Goal: Task Accomplishment & Management: Use online tool/utility

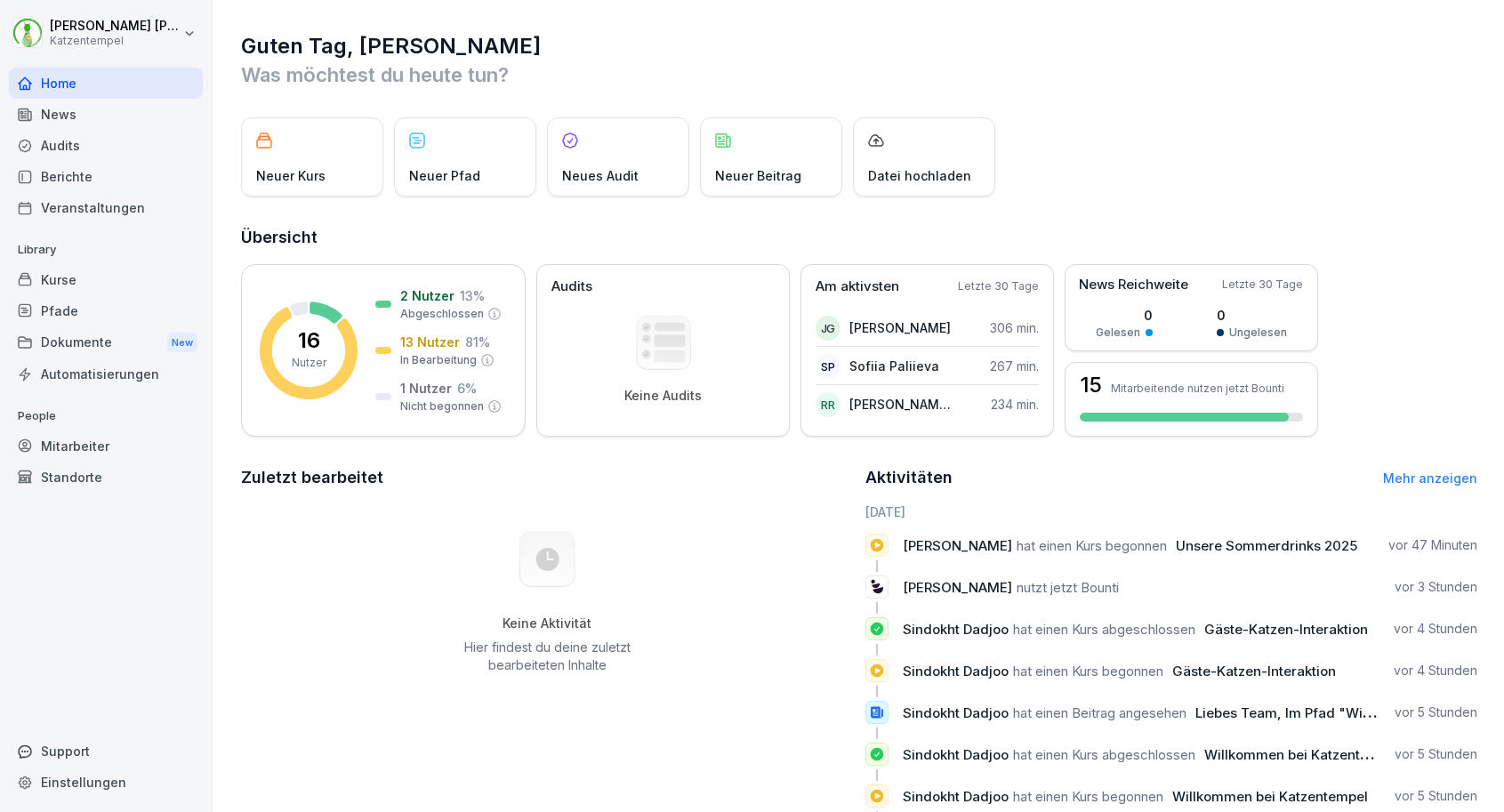
click at [168, 266] on div "Kurse" at bounding box center [106, 279] width 194 height 31
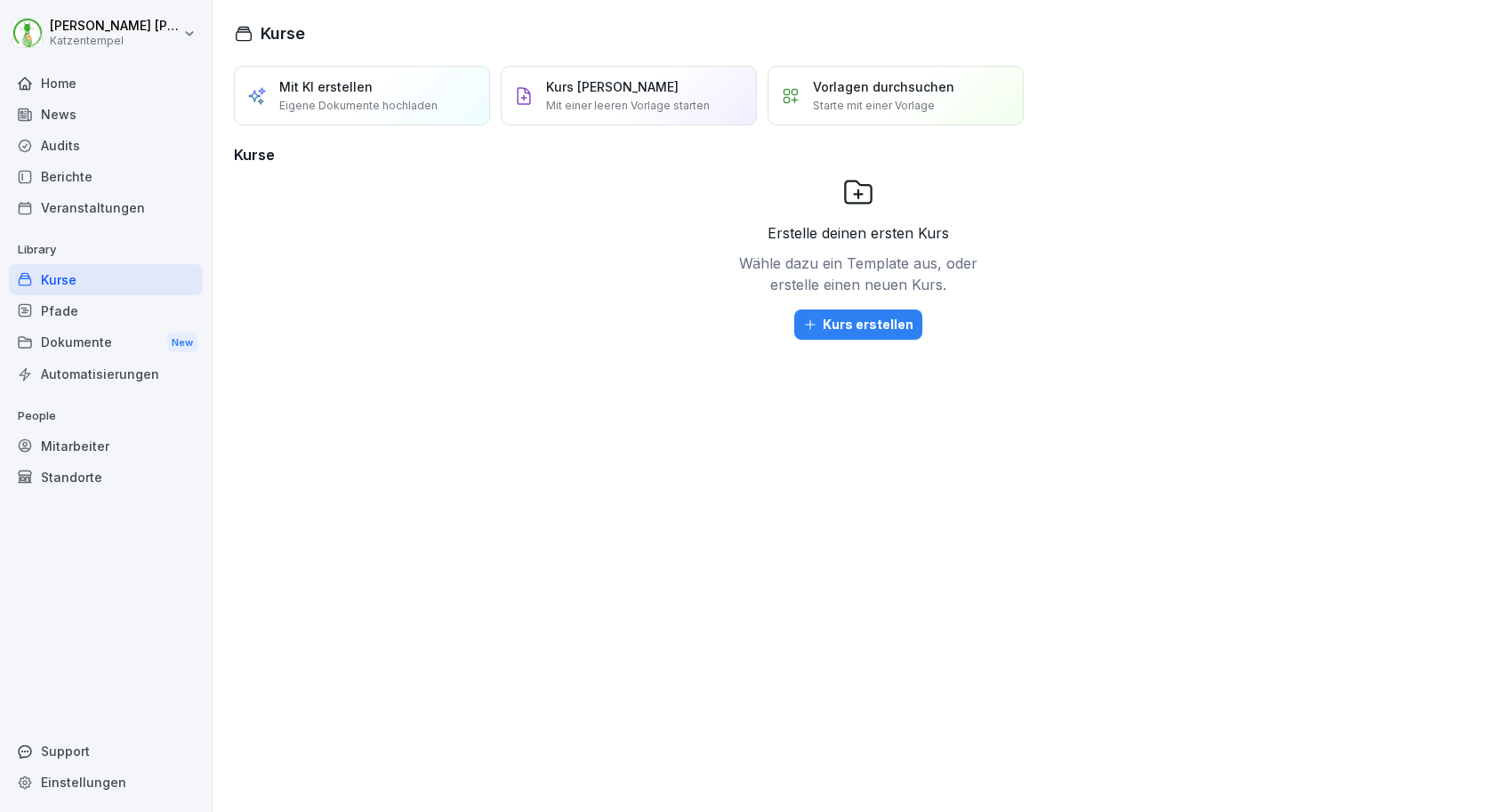
click at [131, 192] on div "Veranstaltungen" at bounding box center [106, 207] width 194 height 31
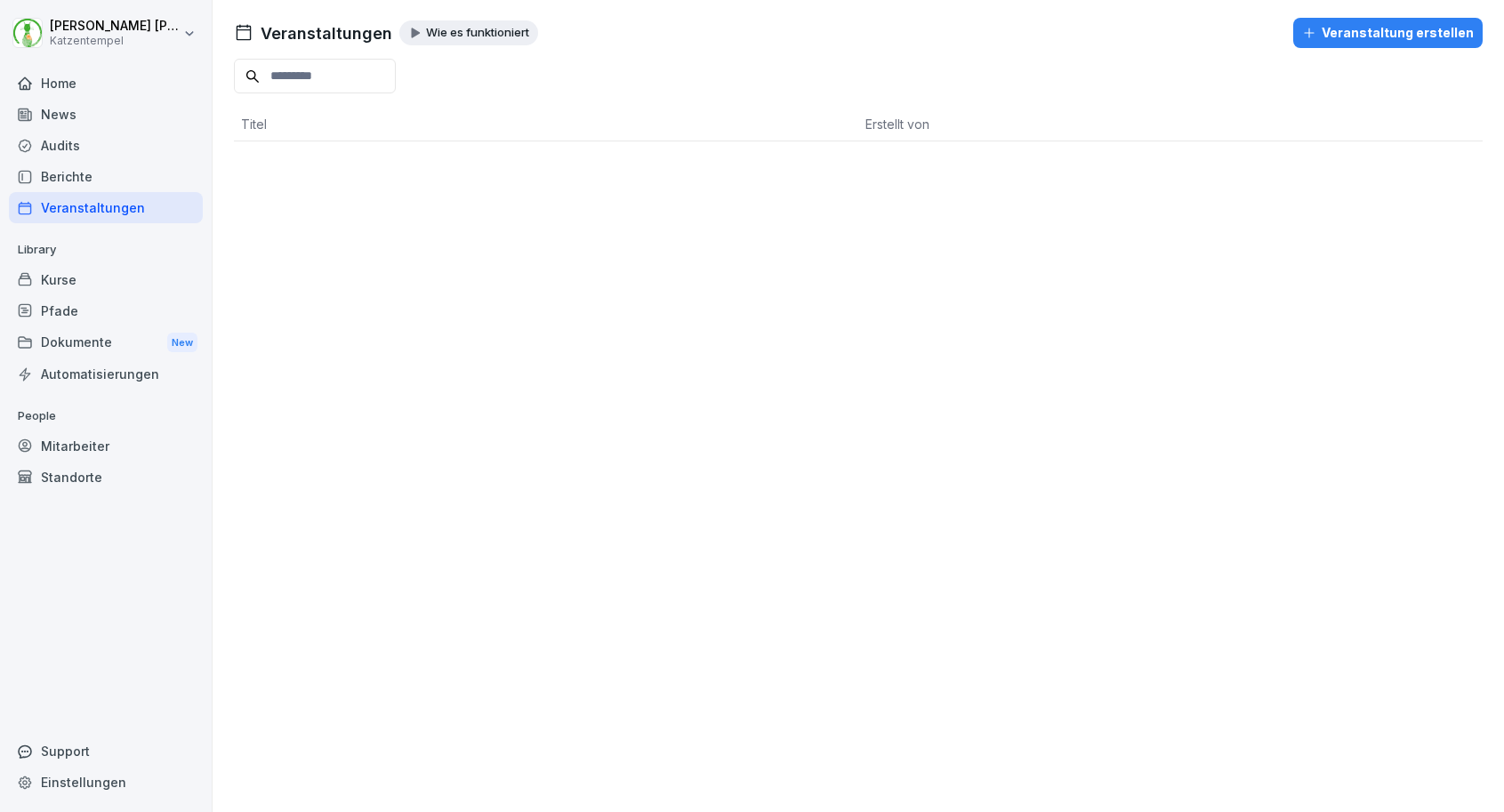
click at [128, 184] on div "Berichte" at bounding box center [106, 176] width 194 height 31
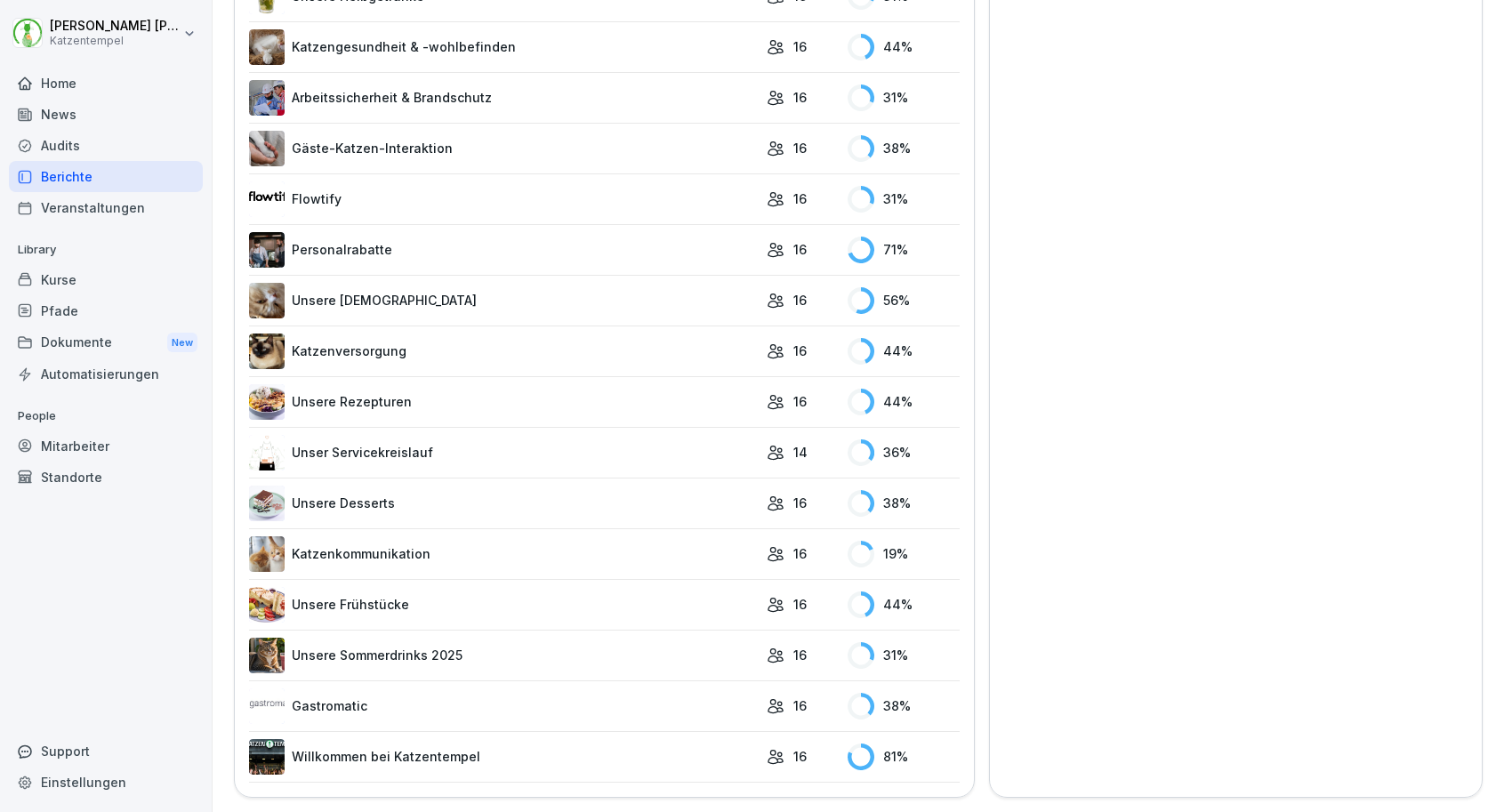
scroll to position [1426, 0]
click at [660, 452] on link "Unser Servicekreislauf" at bounding box center [503, 454] width 509 height 36
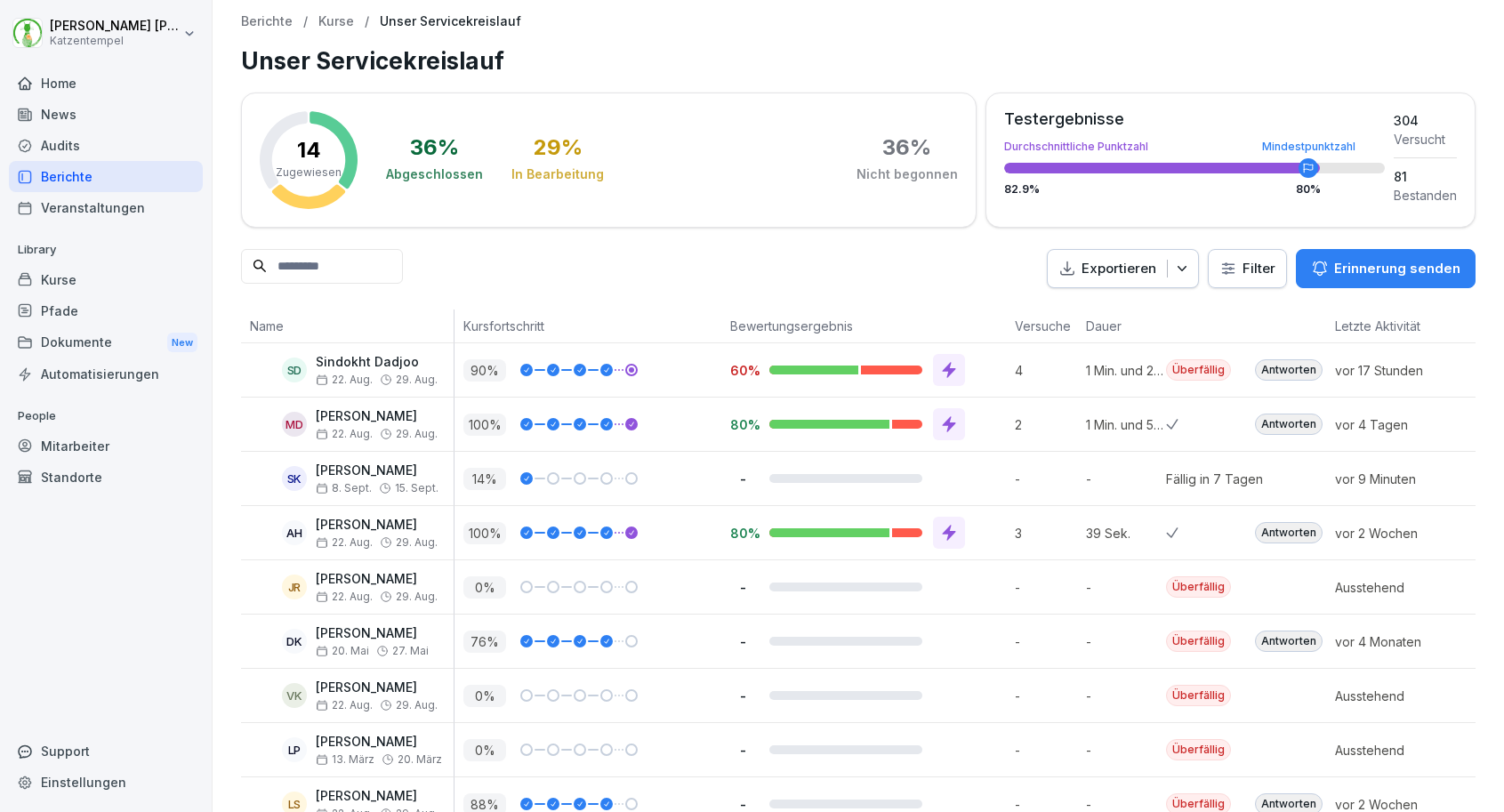
click at [1357, 271] on p "Erinnerung senden" at bounding box center [1397, 268] width 127 height 20
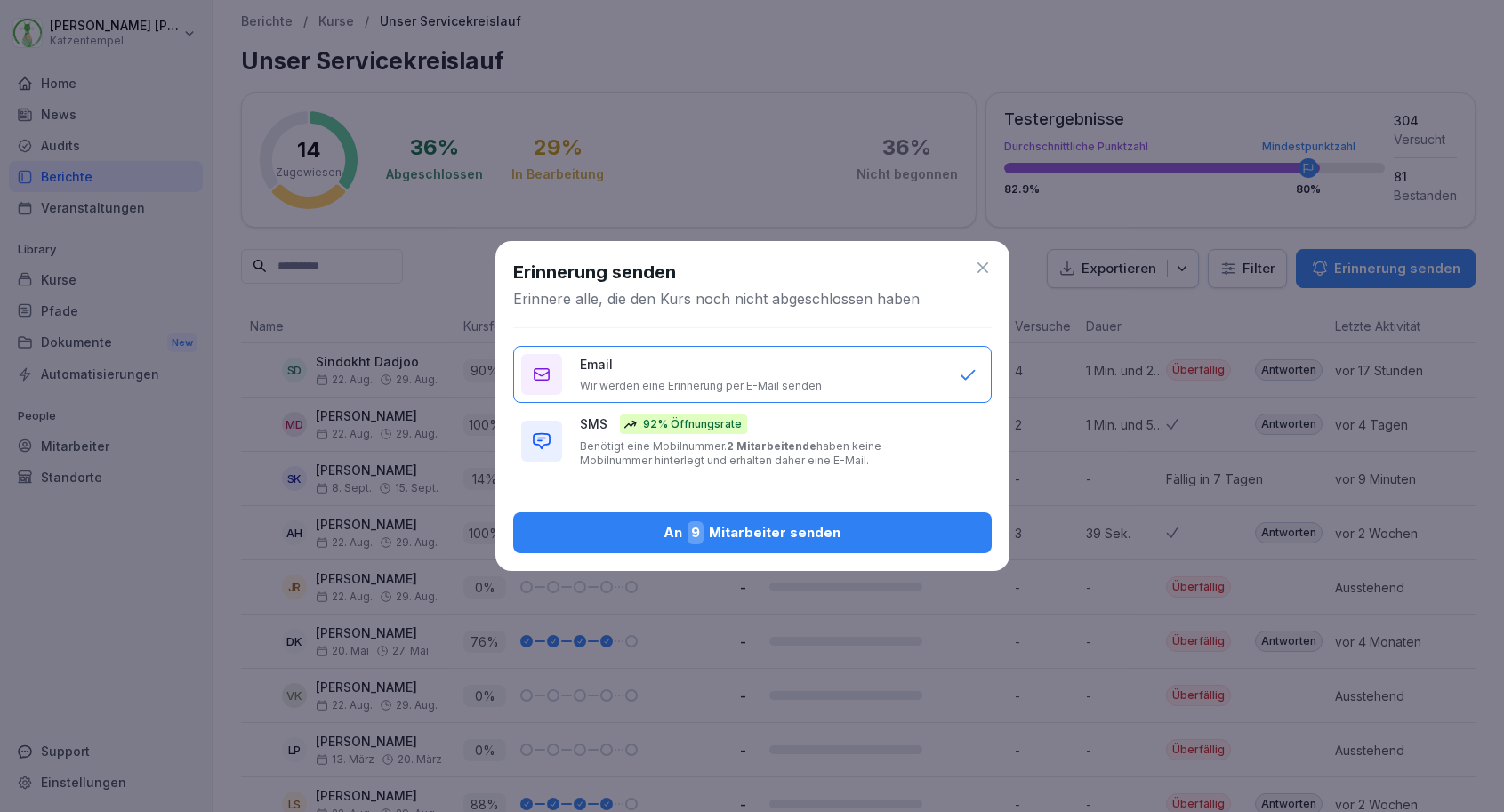
click at [831, 459] on p "Benötigt eine Mobilnummer. 2 Mitarbeitende haben keine Mobilnummer hinterlegt u…" at bounding box center [760, 454] width 361 height 29
click at [815, 518] on button "An 9 Mitarbeiter senden" at bounding box center [752, 533] width 478 height 41
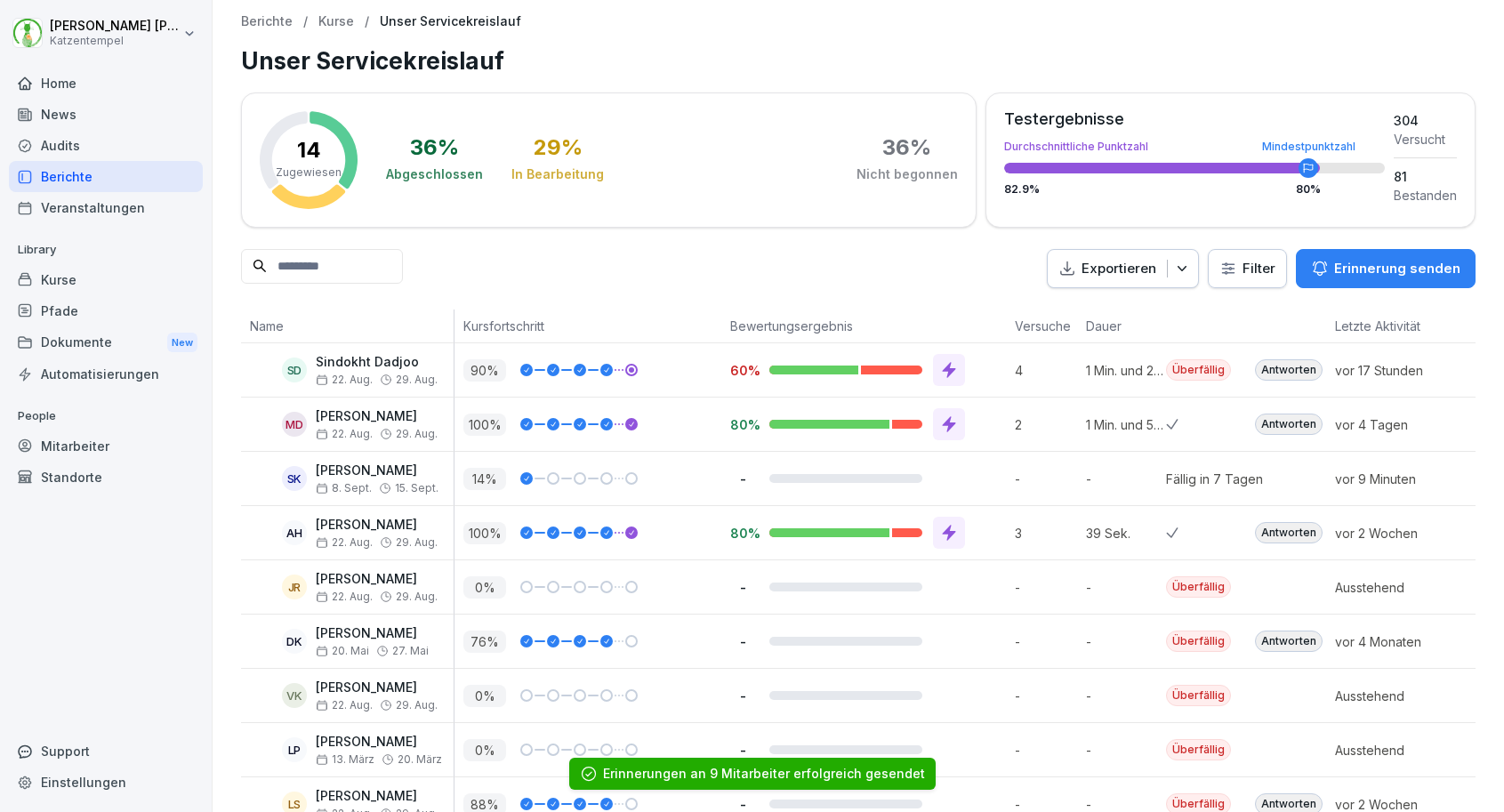
click at [79, 35] on html "Daniel Kachler Katzentempel Home News Audits Berichte Veranstaltungen Library K…" at bounding box center [752, 406] width 1504 height 812
click at [14, 57] on html "Daniel Kachler Katzentempel Home News Audits Berichte Veranstaltungen Library K…" at bounding box center [752, 406] width 1504 height 812
click at [33, 80] on div "Home" at bounding box center [106, 83] width 194 height 31
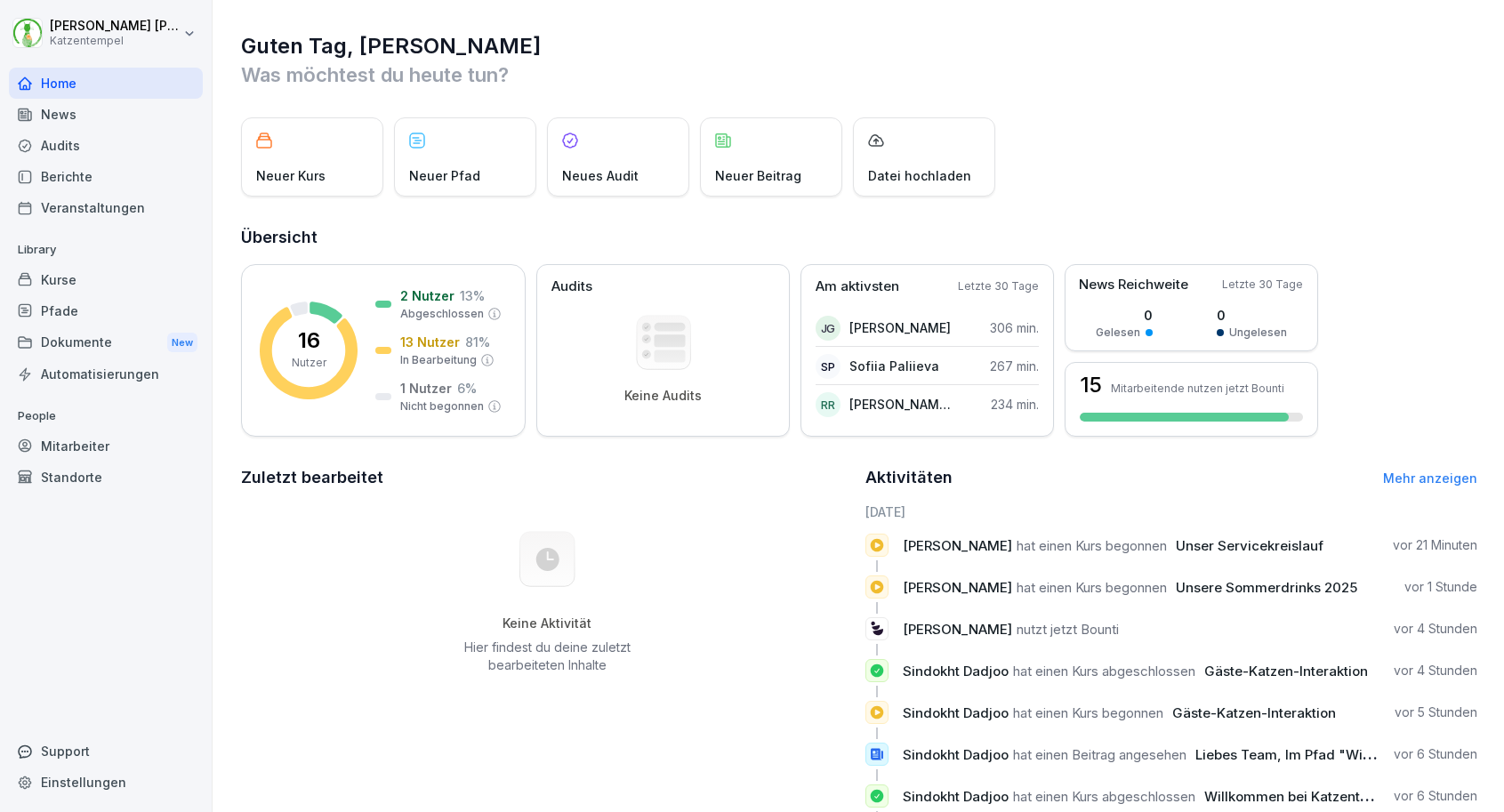
click at [103, 182] on div "Berichte" at bounding box center [106, 176] width 194 height 31
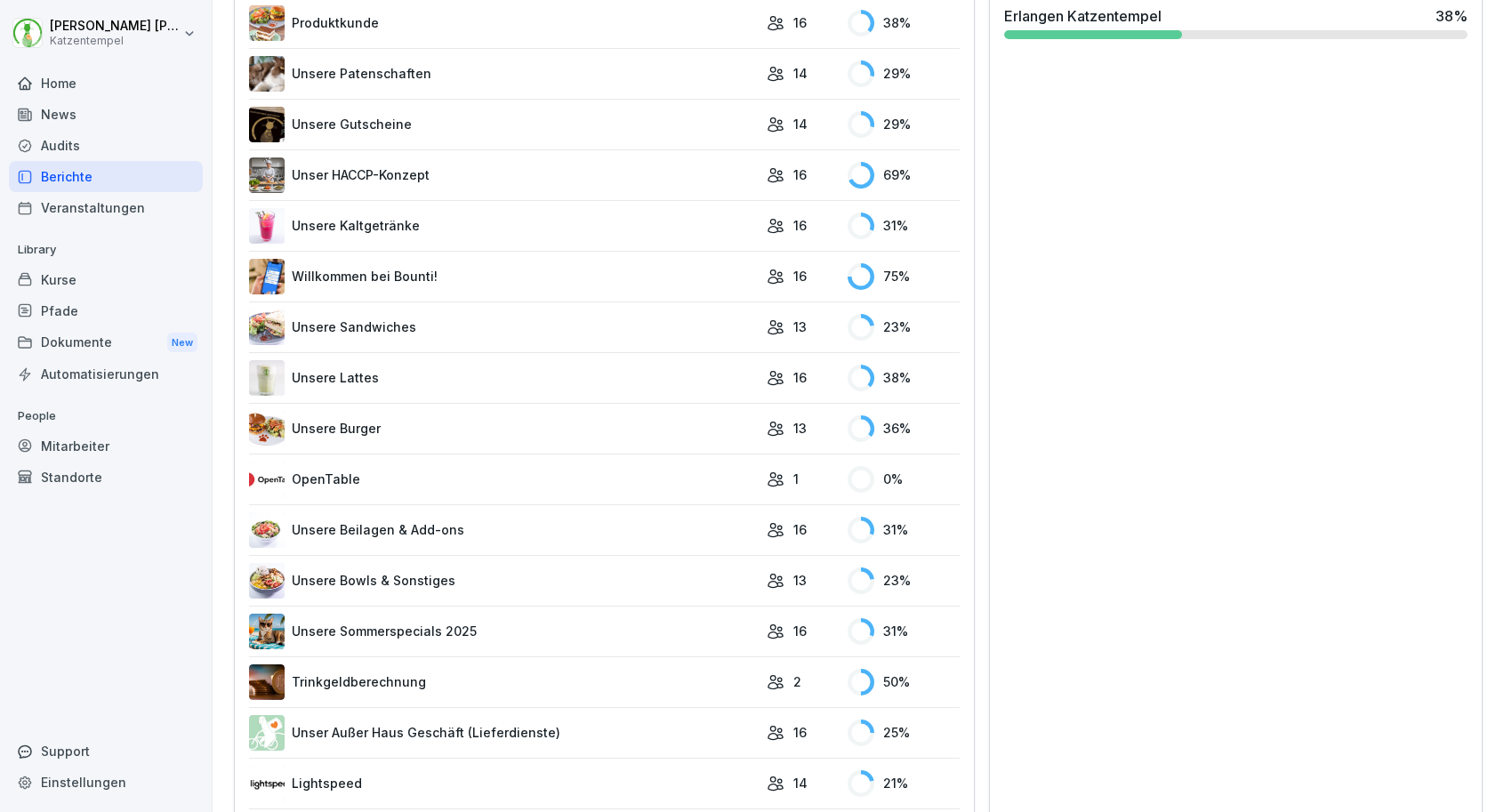
scroll to position [588, 0]
click at [675, 572] on link "Unsere Bowls & Sonstiges" at bounding box center [503, 582] width 509 height 36
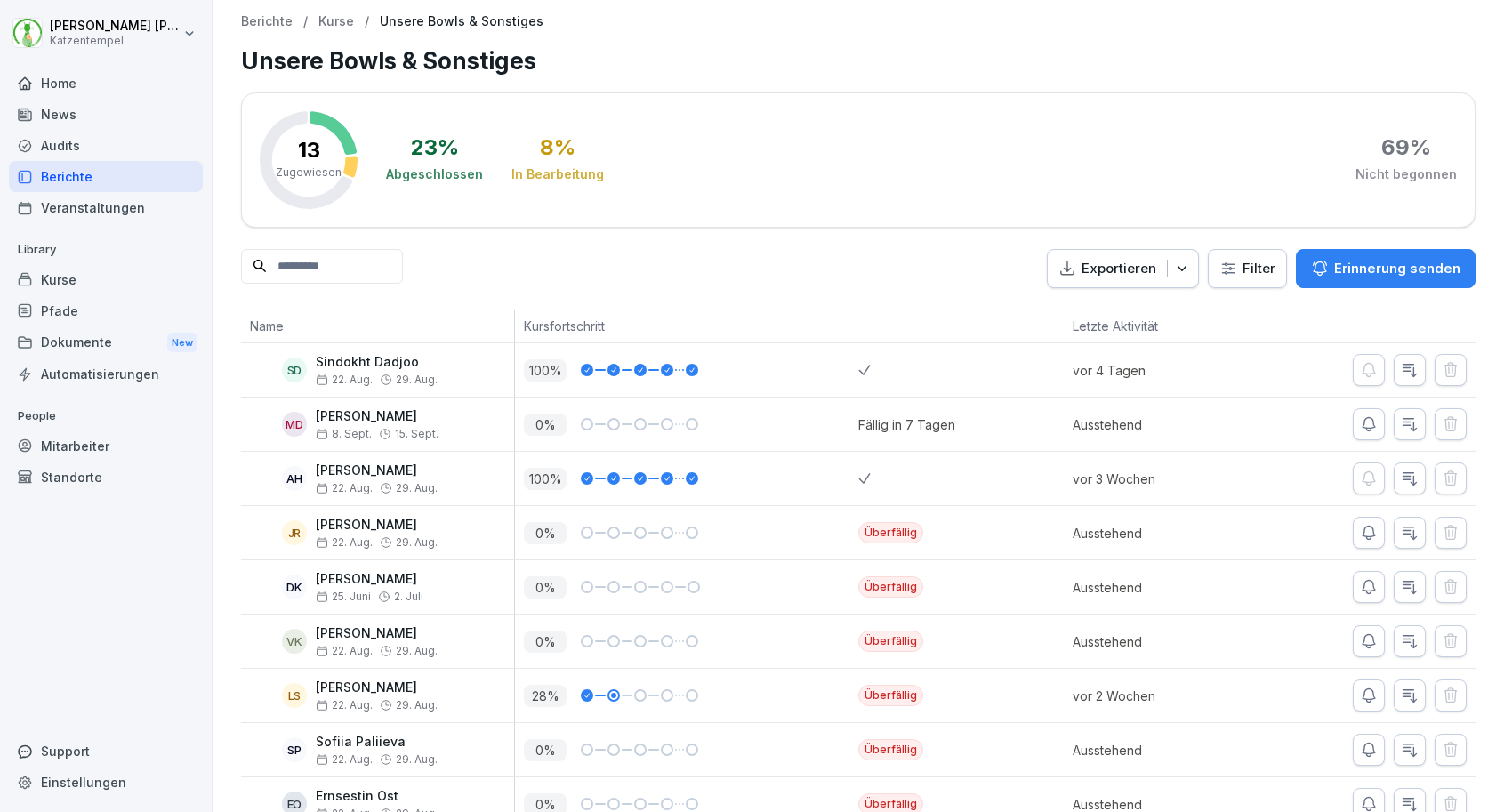
click at [1329, 266] on icon "button" at bounding box center [1320, 268] width 18 height 18
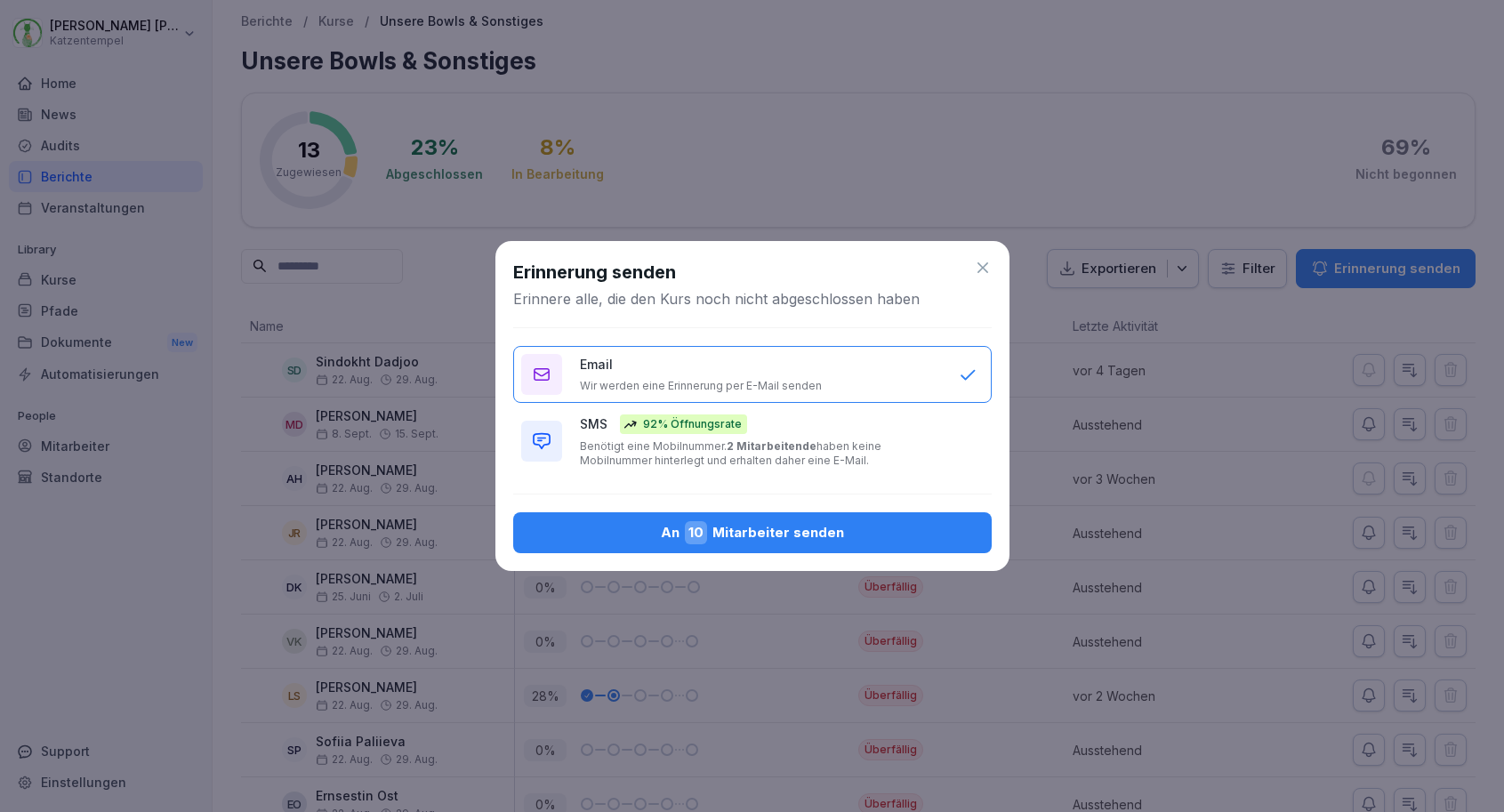
click at [887, 437] on div "SMS 92% Öffnungsrate Benötigt eine Mobilnummer. 2 Mitarbeitende haben keine Mob…" at bounding box center [760, 441] width 361 height 53
click at [839, 523] on div "An 10 Mitarbeiter senden" at bounding box center [753, 533] width 450 height 23
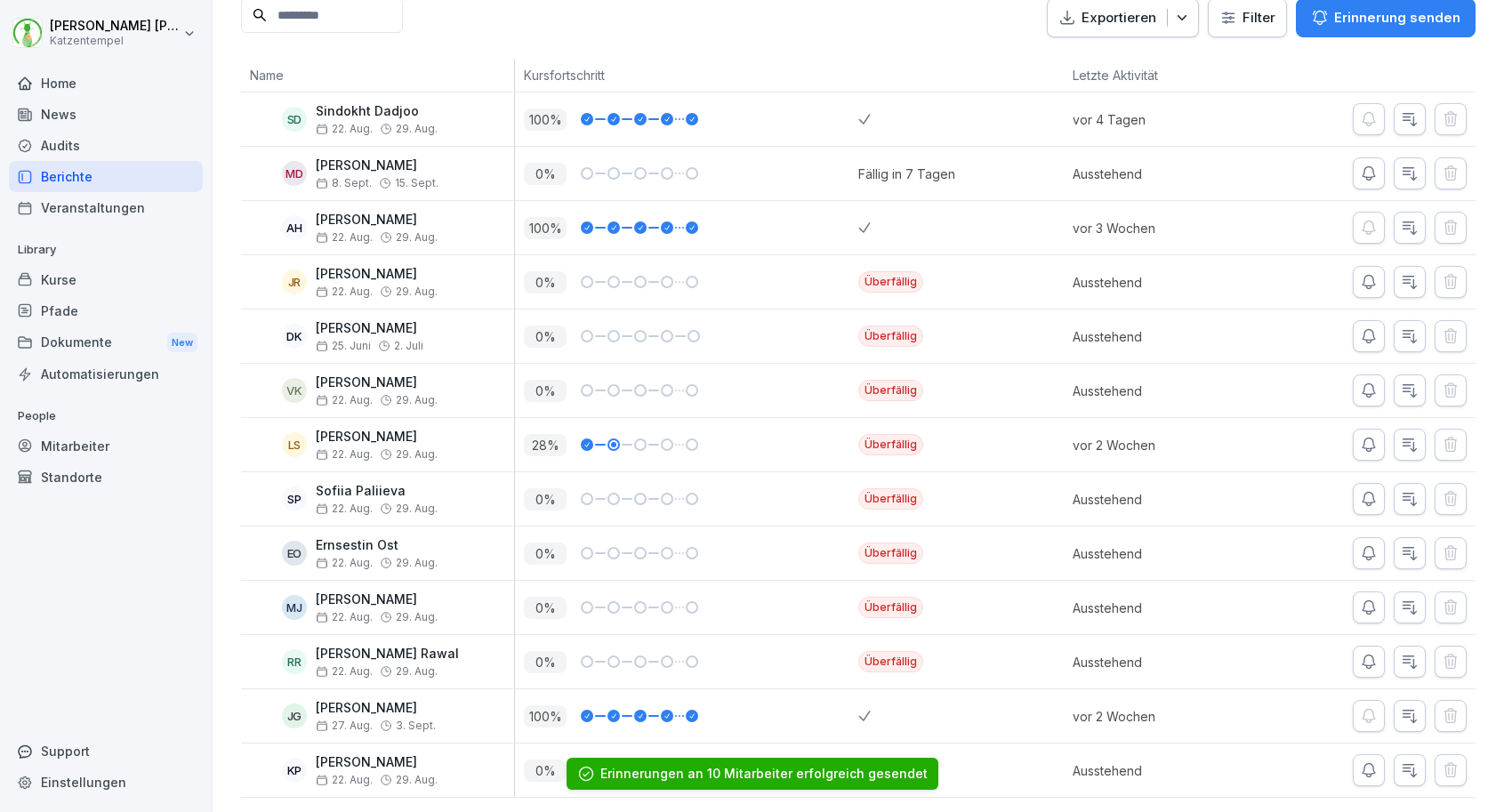
scroll to position [250, 0]
click at [831, 530] on div "0 %" at bounding box center [686, 554] width 344 height 53
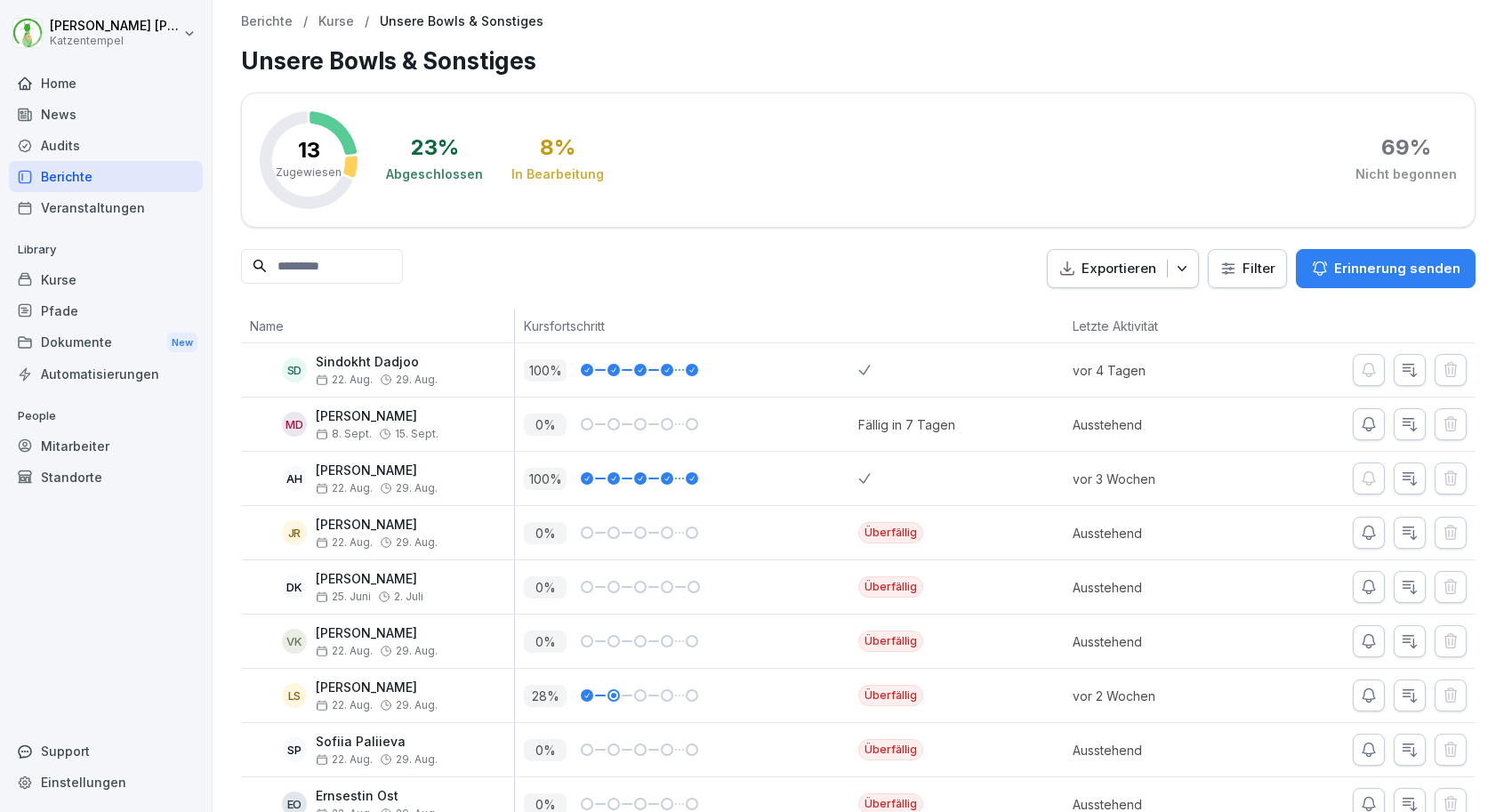
scroll to position [0, 0]
